Goal: Book appointment/travel/reservation

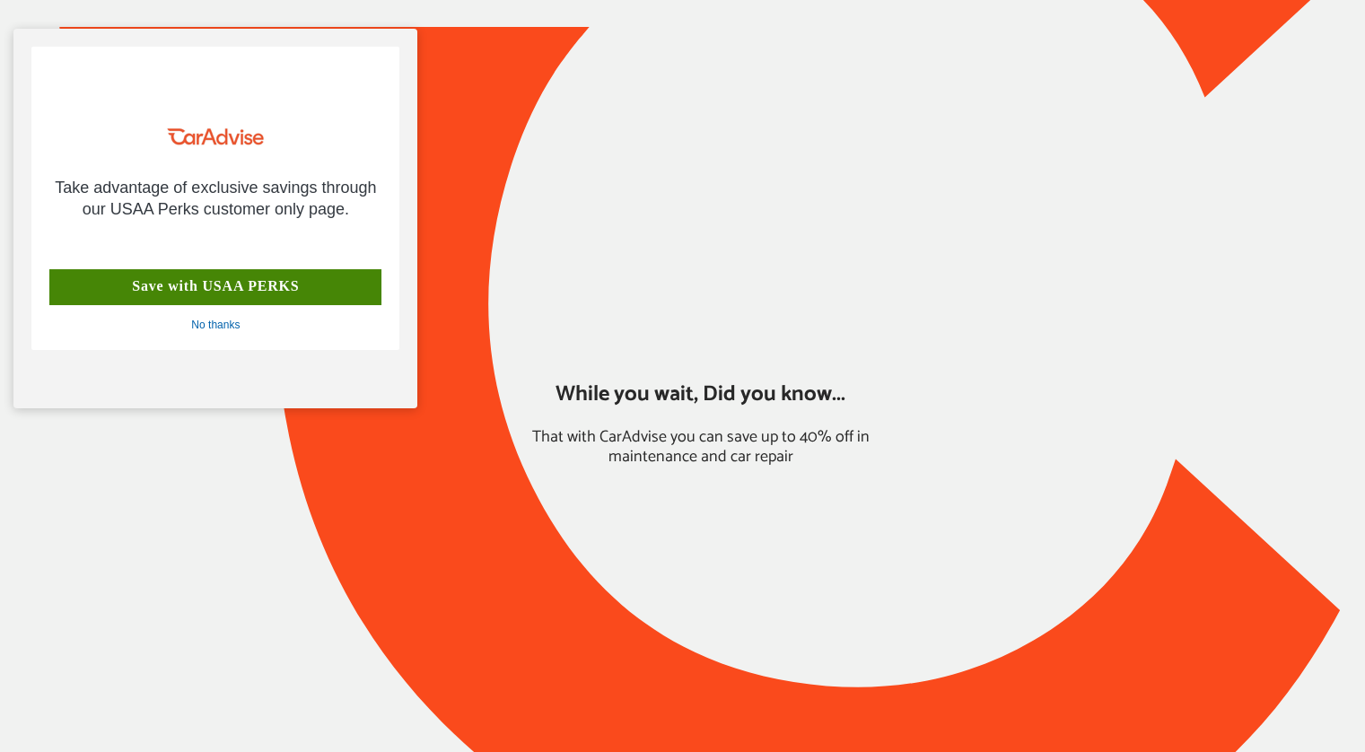
type input "*****"
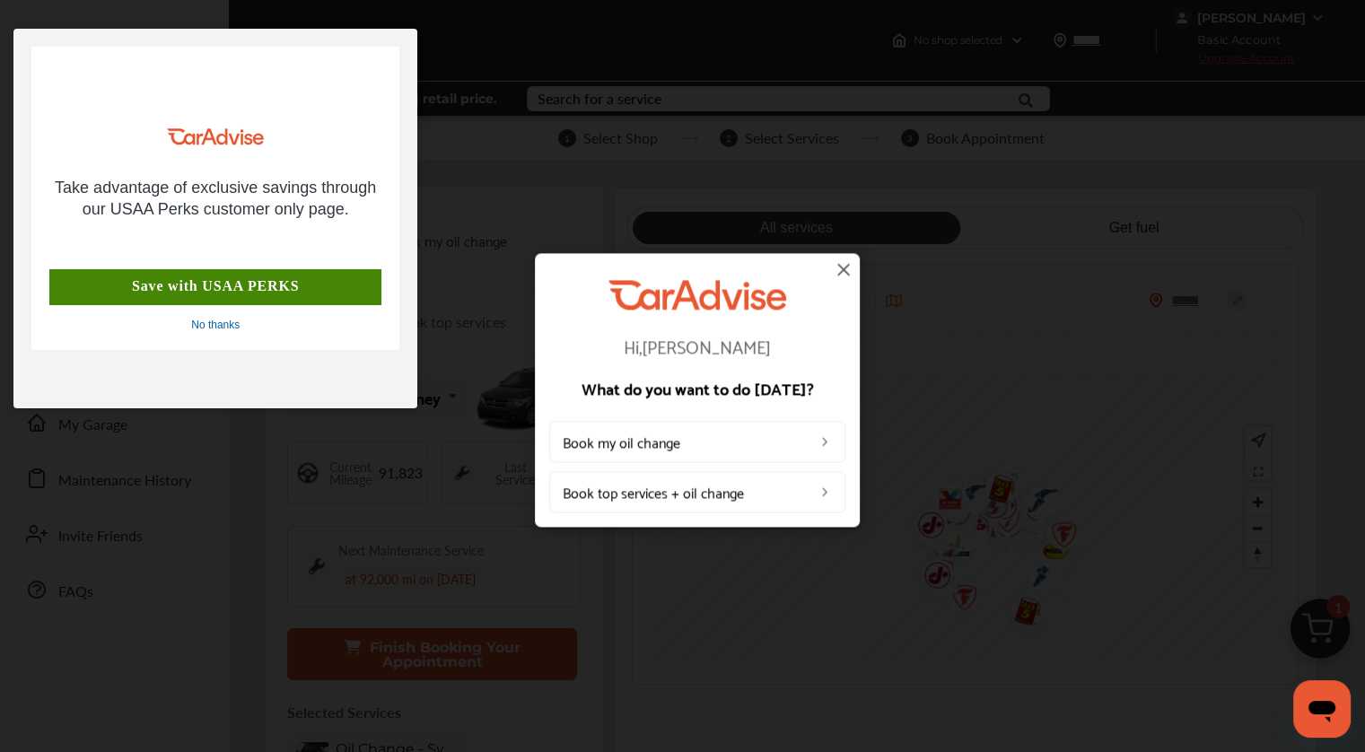
click at [215, 287] on div "Save with USAA PERKS" at bounding box center [215, 287] width 332 height 36
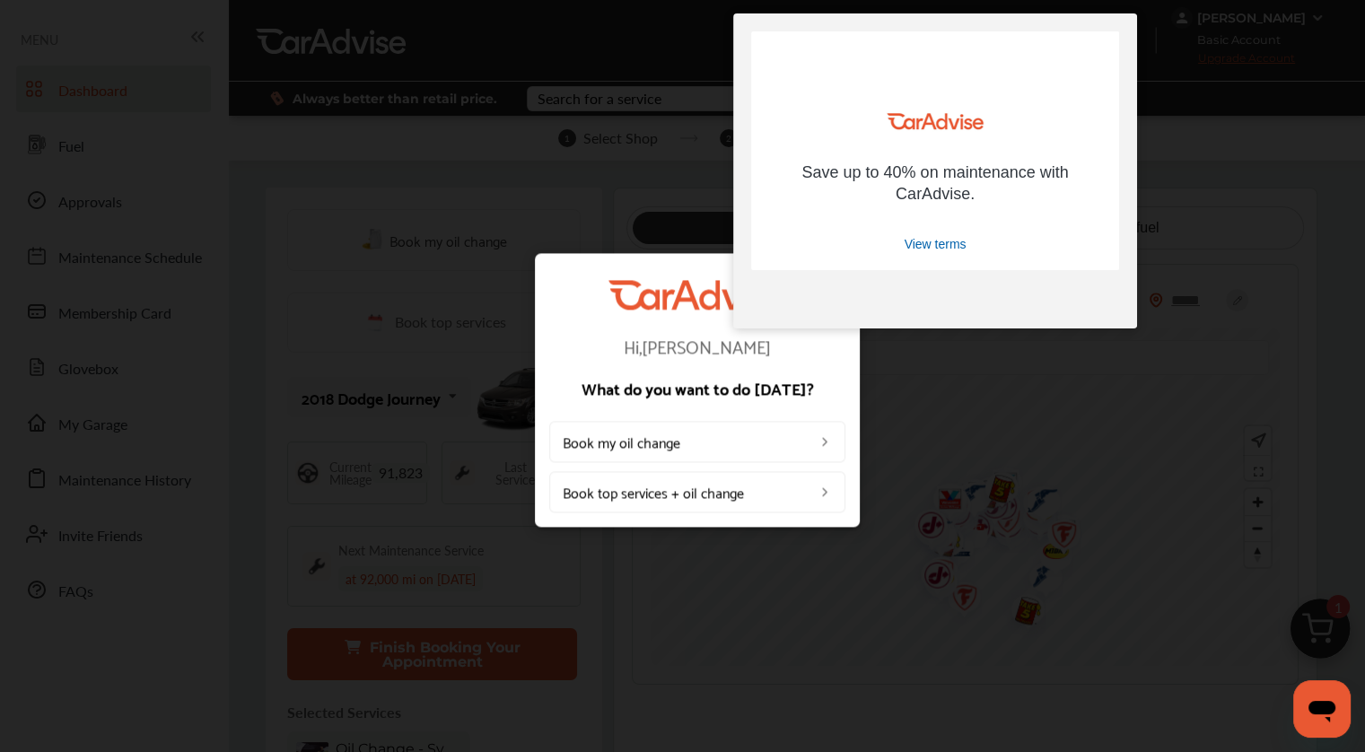
click at [643, 442] on link "Book my oil change" at bounding box center [697, 442] width 296 height 41
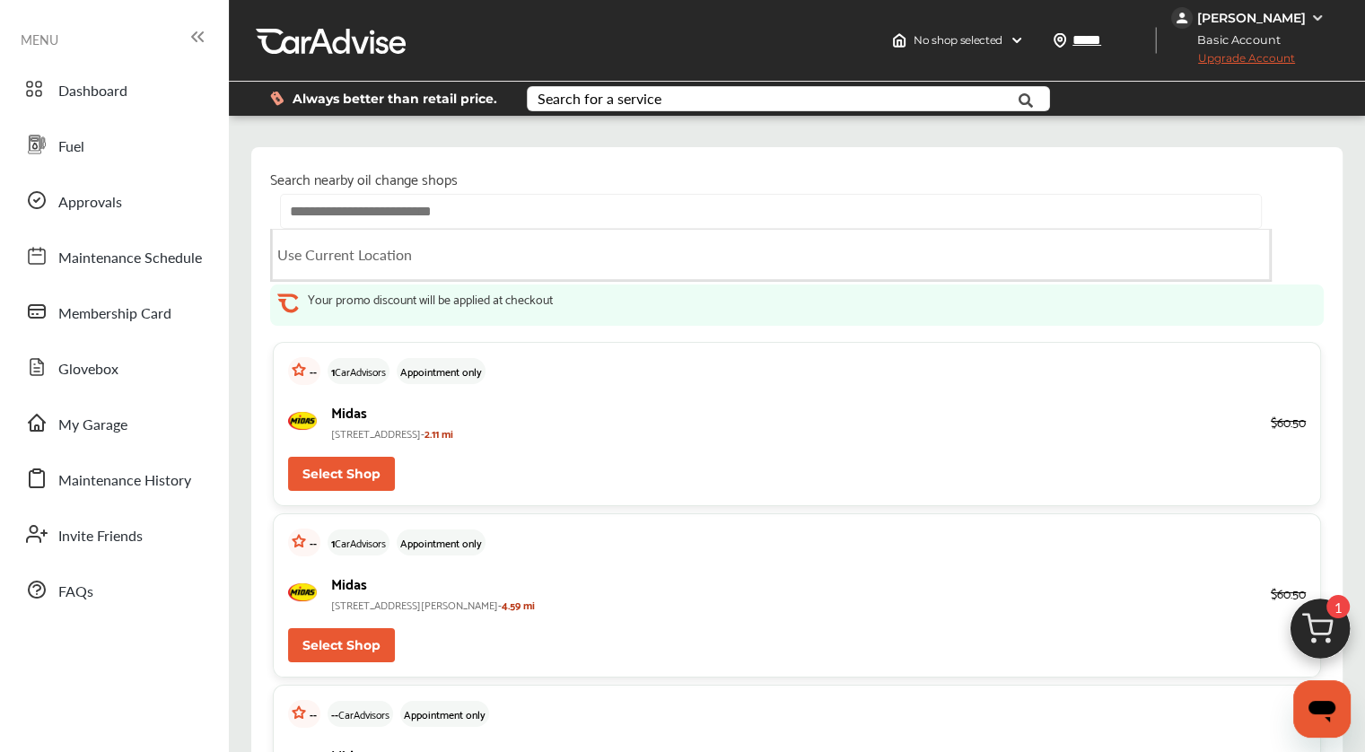
click at [424, 204] on input "text" at bounding box center [770, 211] width 981 height 35
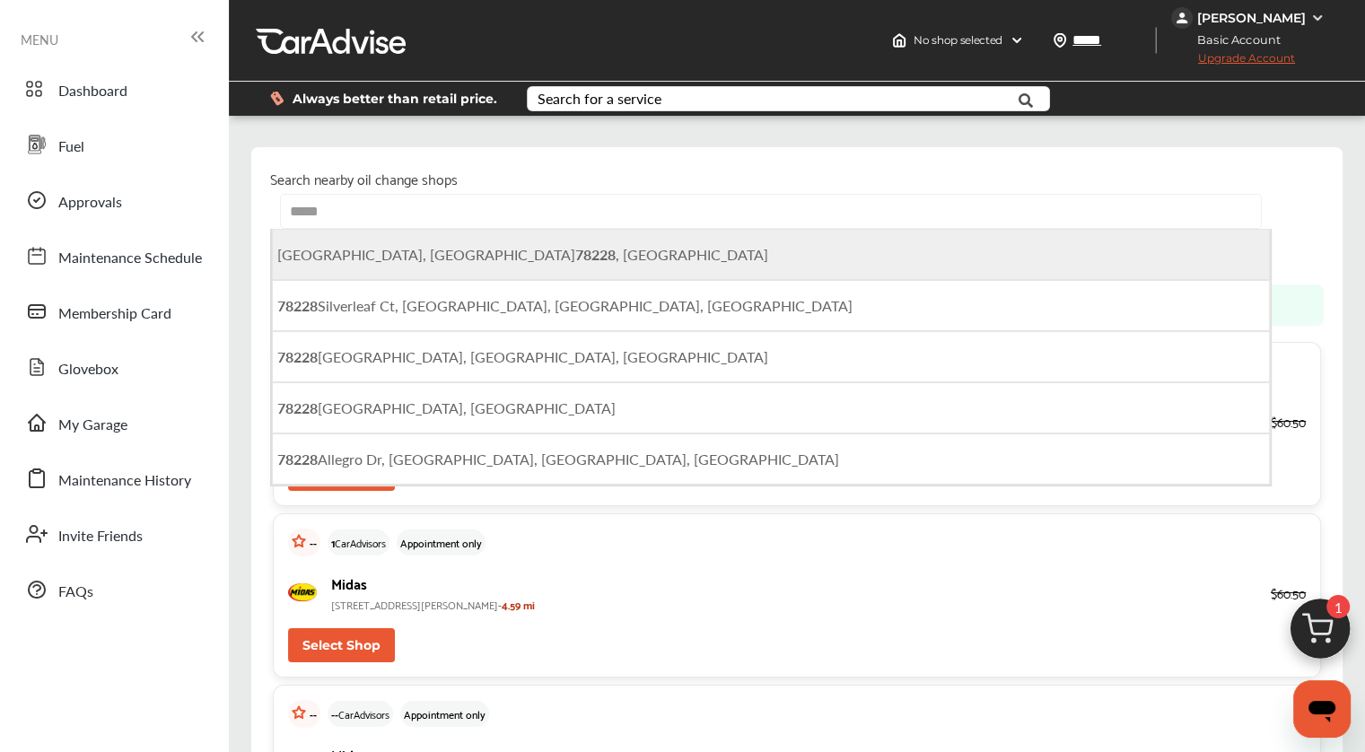
click at [386, 267] on li "San Antonio, TX 78228 , USA" at bounding box center [771, 254] width 998 height 51
type input "**********"
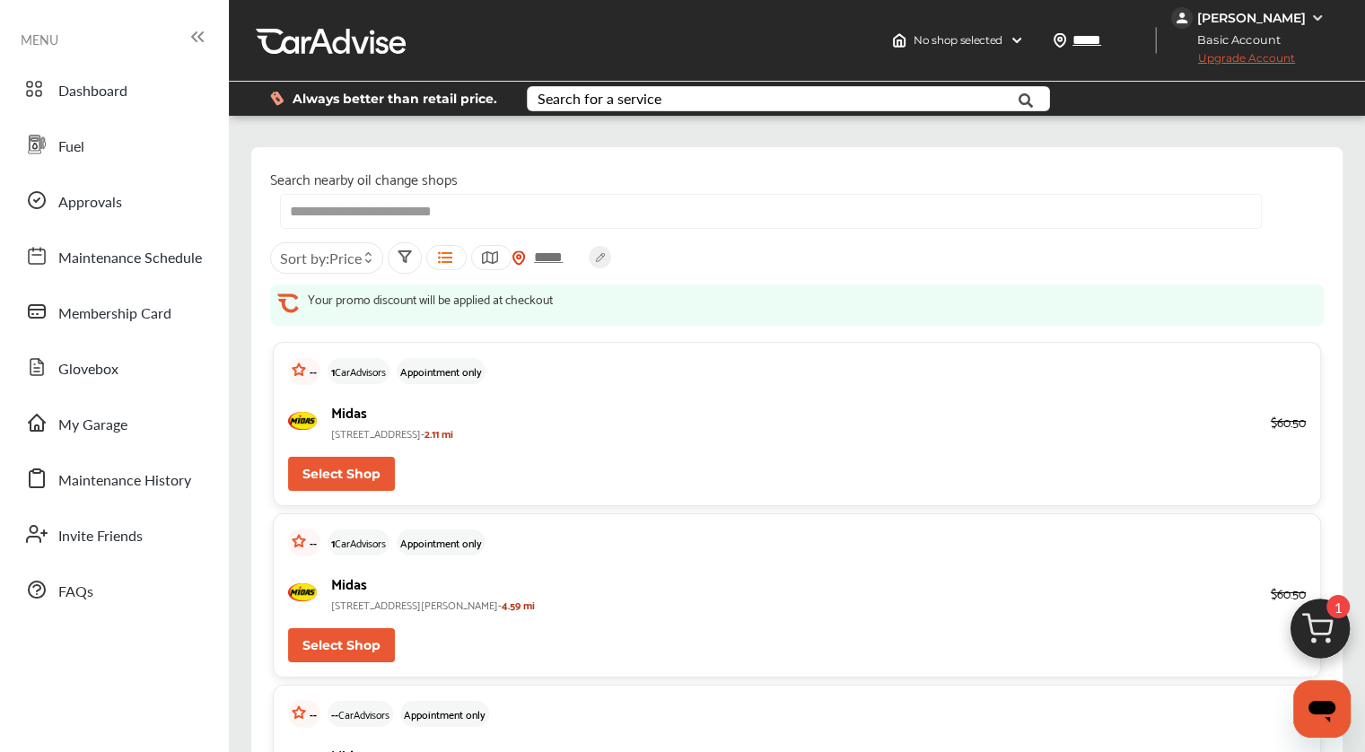
click at [342, 258] on span "Price" at bounding box center [345, 258] width 32 height 21
click at [303, 326] on label at bounding box center [309, 326] width 27 height 0
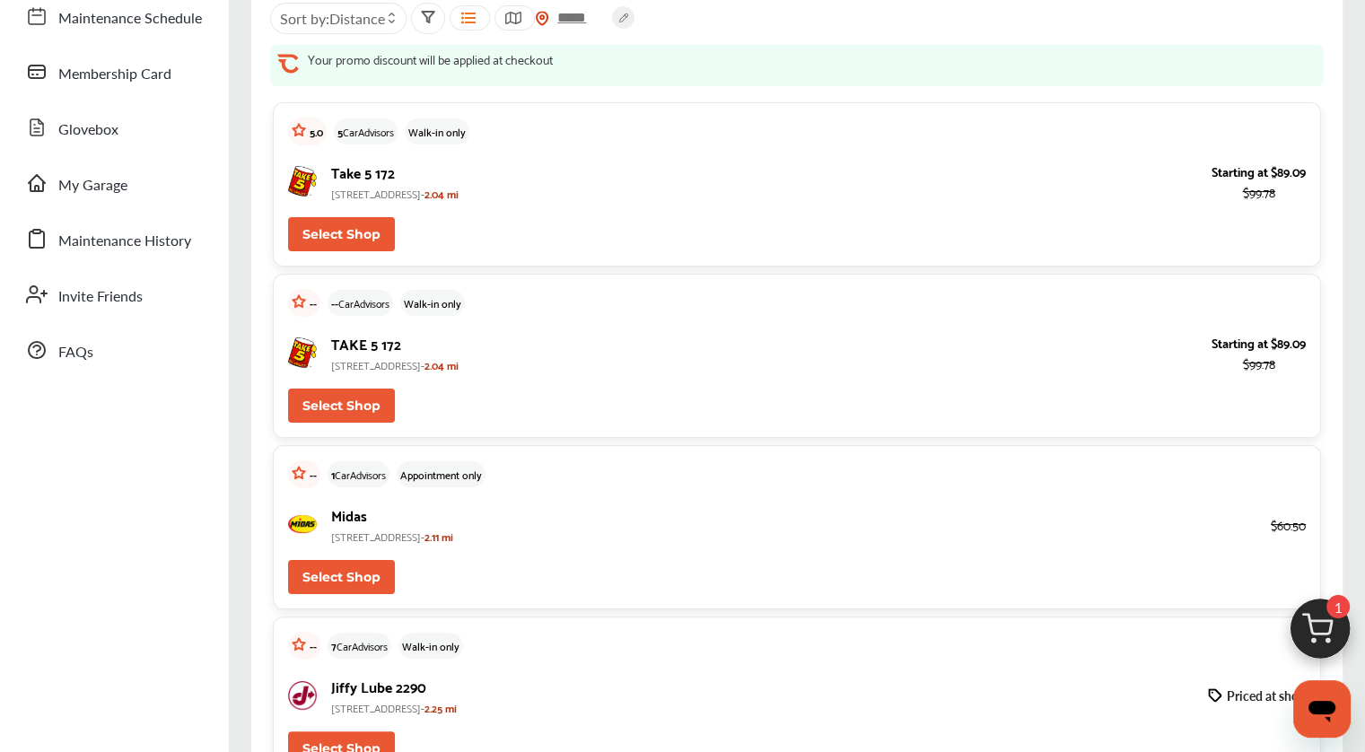
scroll to position [179, 0]
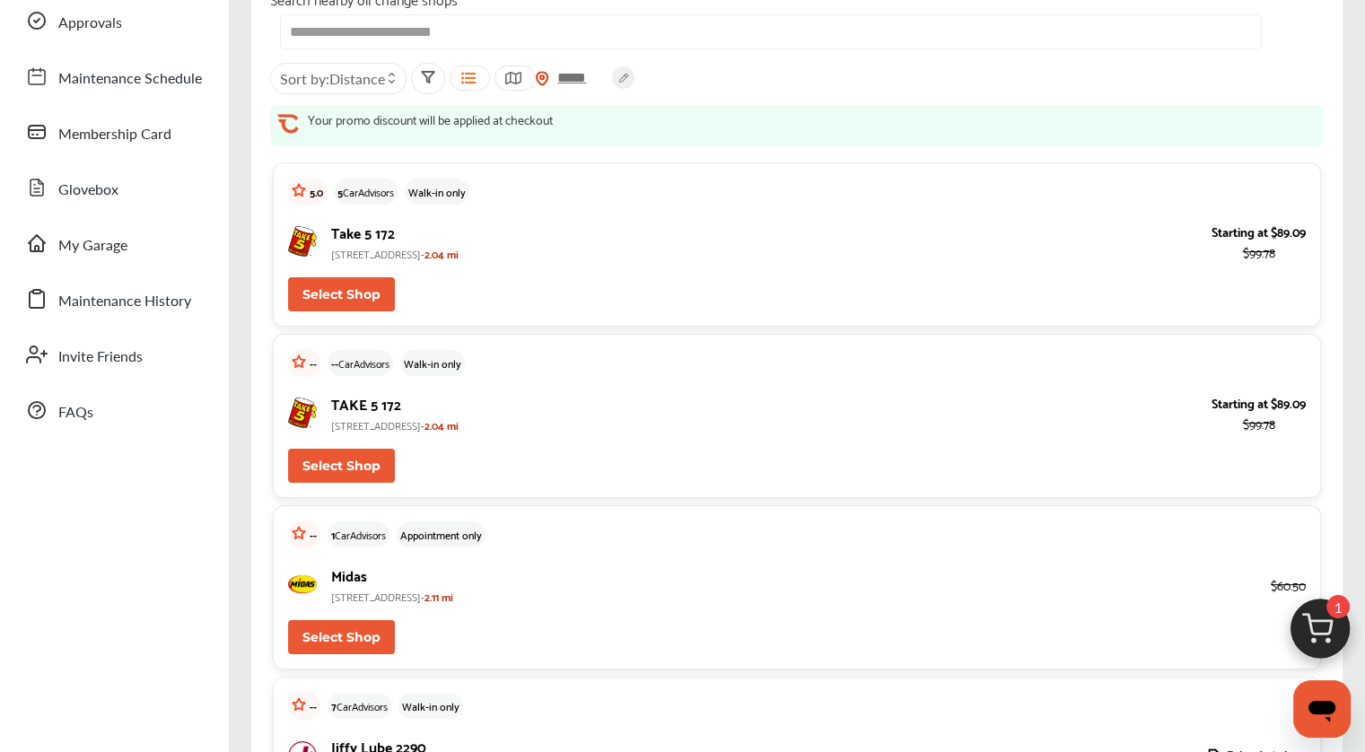
click at [339, 293] on button "Select Shop" at bounding box center [341, 294] width 107 height 34
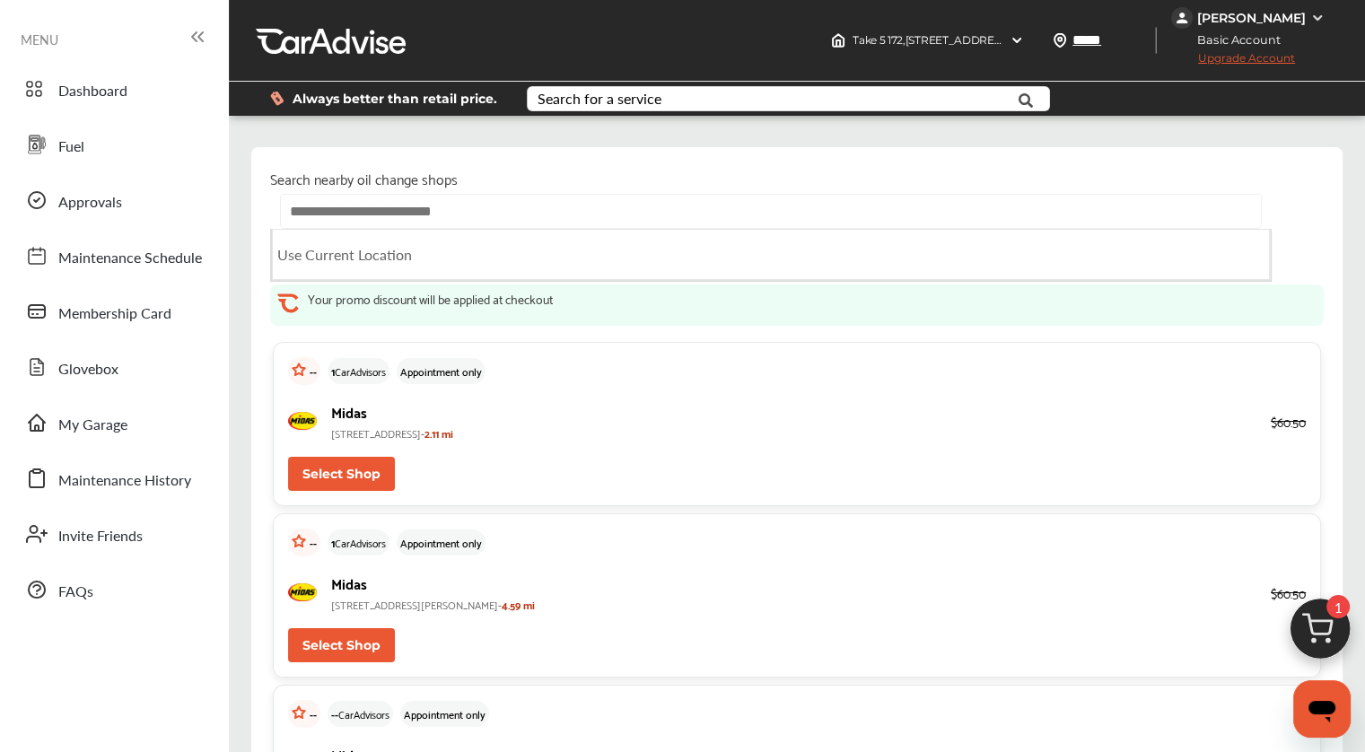
click at [438, 212] on input "text" at bounding box center [770, 211] width 981 height 35
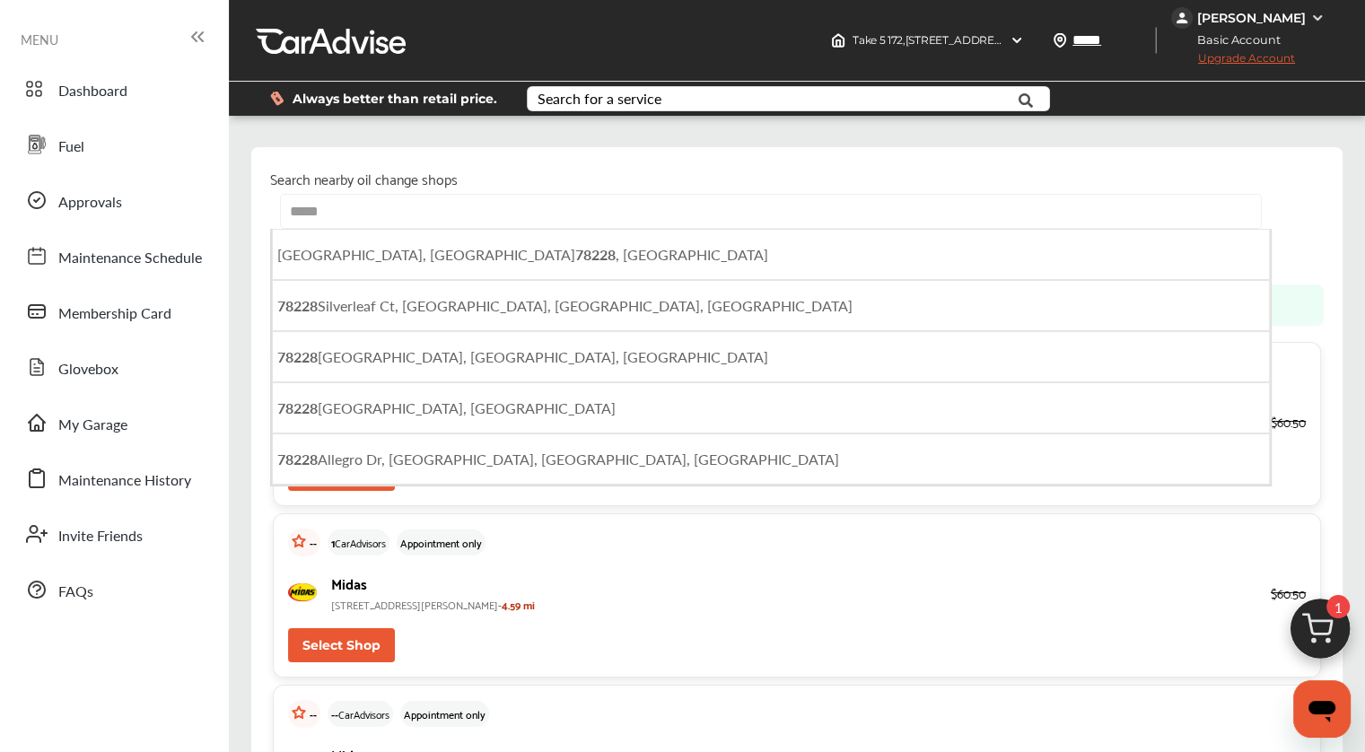
click at [425, 250] on span "San Antonio, TX 78228 , USA" at bounding box center [522, 254] width 491 height 21
type input "**********"
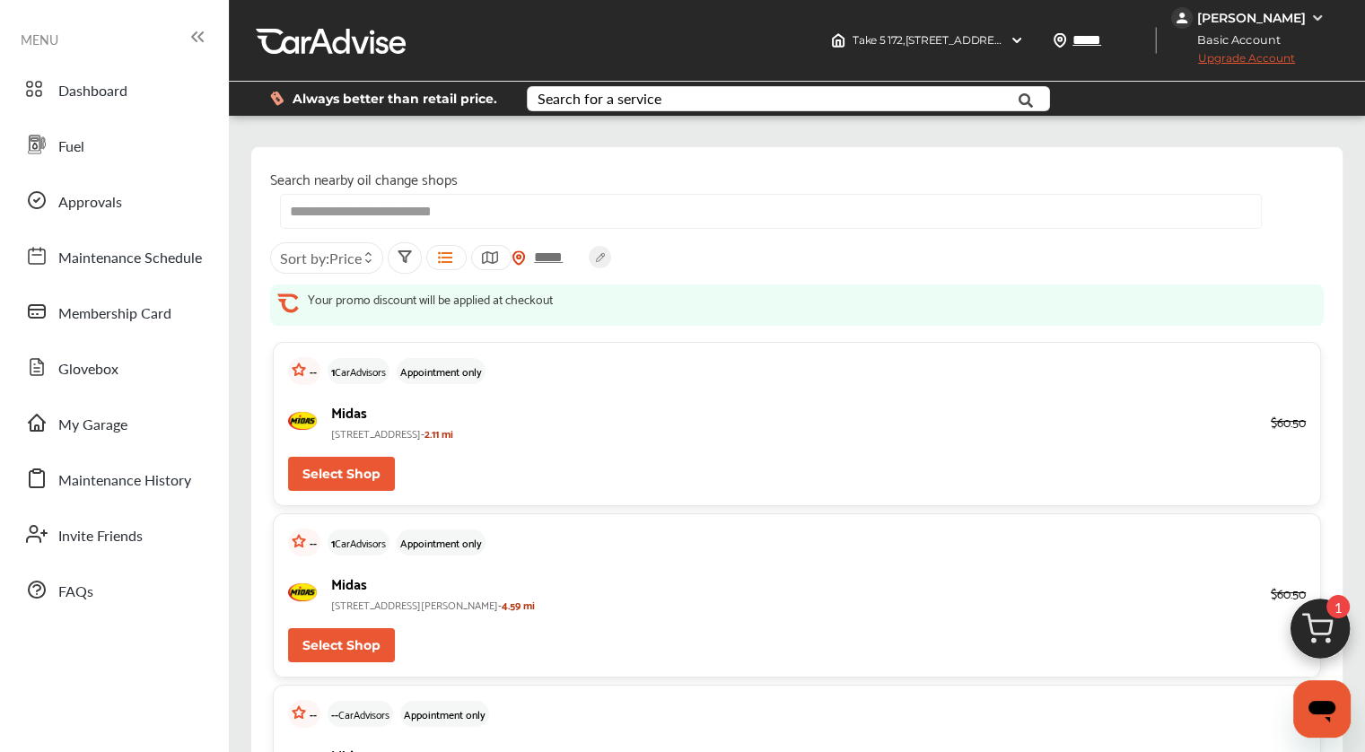
click at [346, 260] on span "Price" at bounding box center [345, 258] width 32 height 21
click at [302, 326] on label at bounding box center [309, 326] width 27 height 0
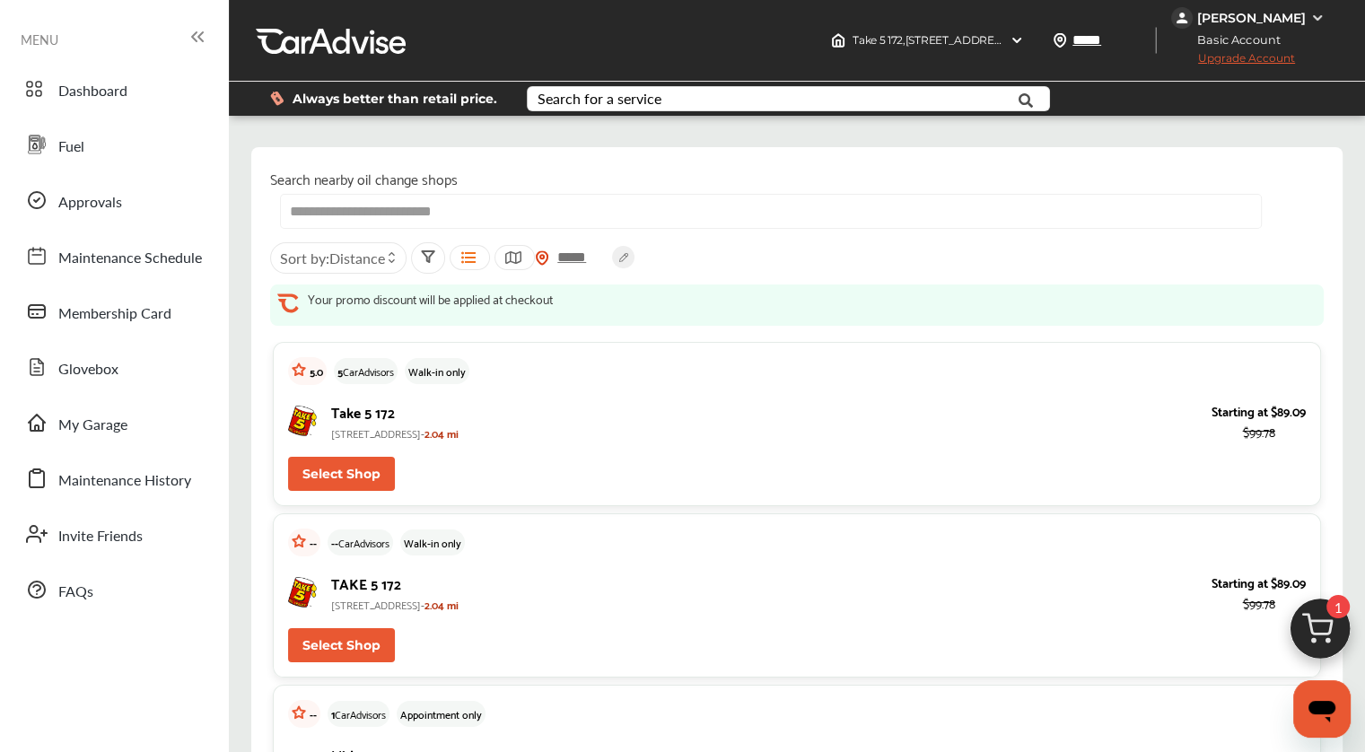
click at [1326, 631] on img at bounding box center [1320, 634] width 86 height 86
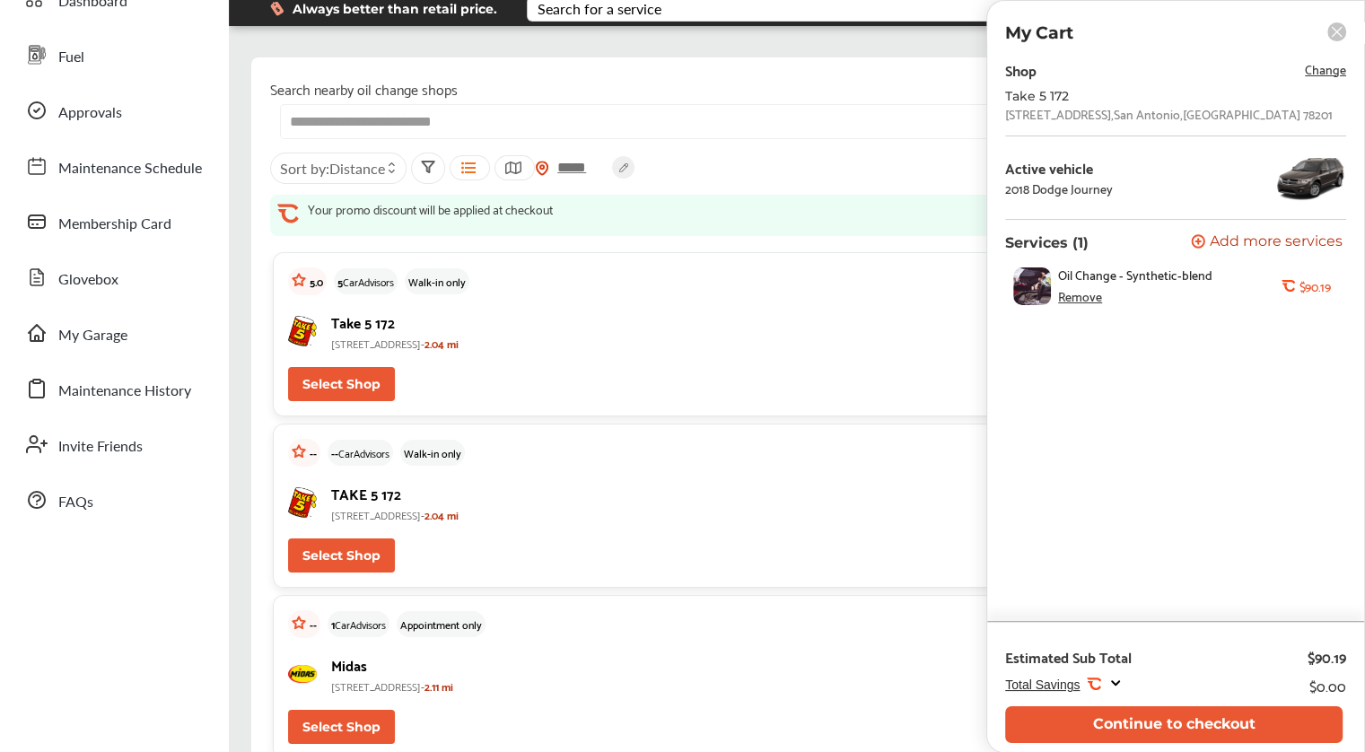
scroll to position [179, 0]
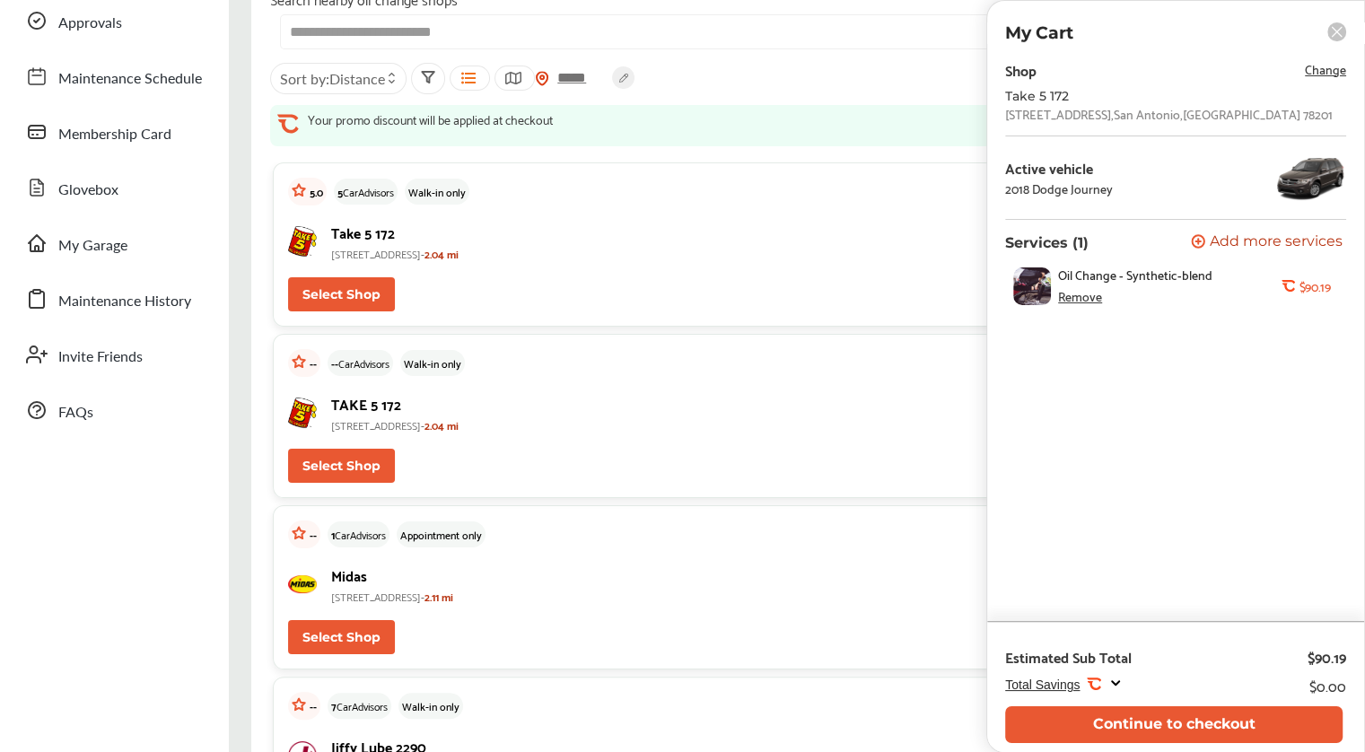
click at [911, 475] on div "-- -- CarAdvisors Walk-in only TAKE 5 172 2800 Hillcrest Drive, San Antonio, TX…" at bounding box center [797, 416] width 1048 height 164
